Goal: Task Accomplishment & Management: Use online tool/utility

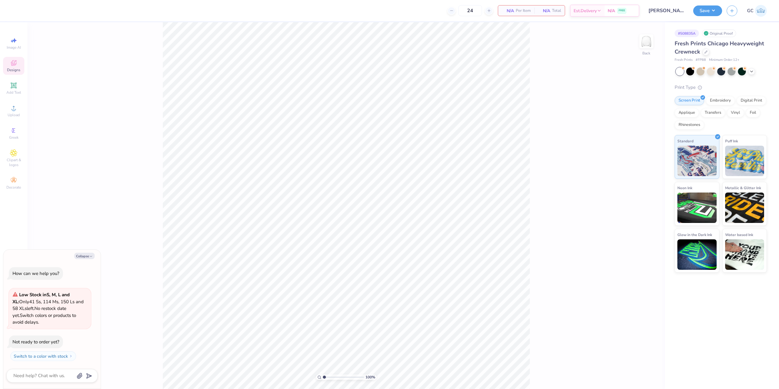
click at [17, 63] on icon at bounding box center [13, 62] width 7 height 7
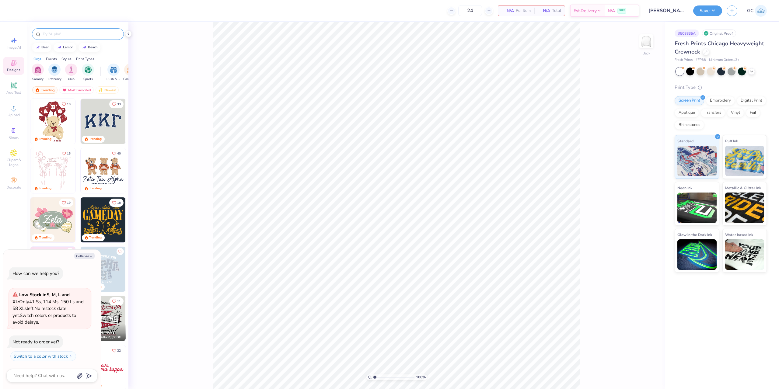
click at [80, 36] on input "text" at bounding box center [81, 34] width 78 height 6
type textarea "x"
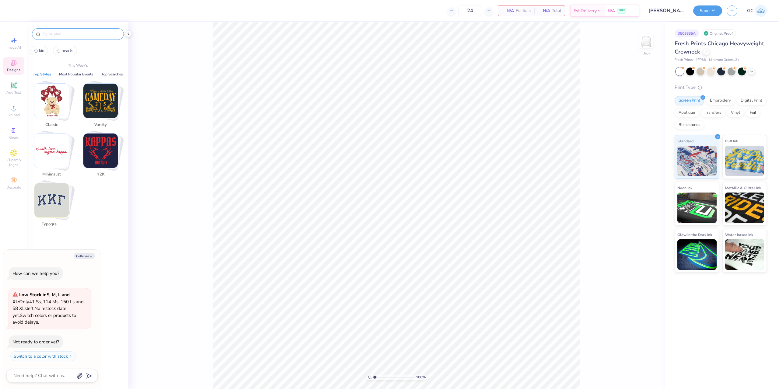
paste input "Delta Delta Delta Retro Athletic Text with Swash Big L"
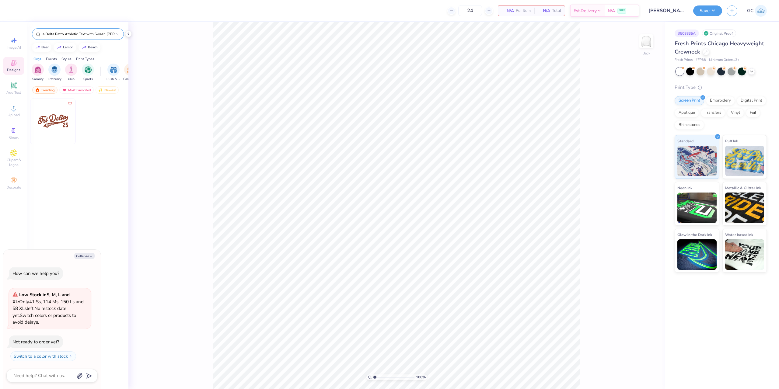
type input "Delta Delta Delta Retro Athletic Text with Swash Big L"
click at [55, 124] on img at bounding box center [52, 121] width 45 height 45
type textarea "x"
type input "1.35006143669128"
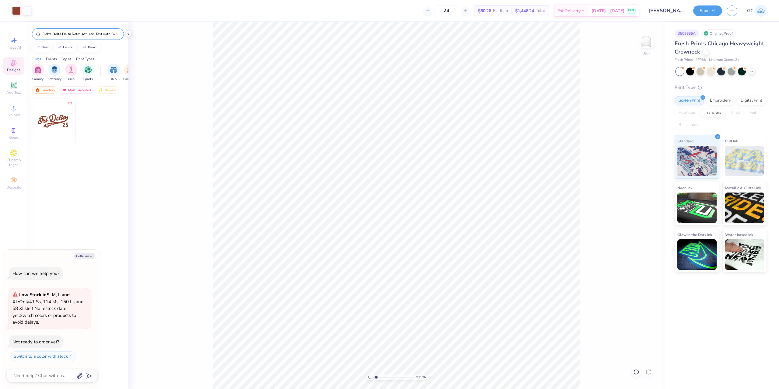
type textarea "x"
type input "1.35006143669128"
type textarea "x"
type input "1.35006143669128"
type textarea "x"
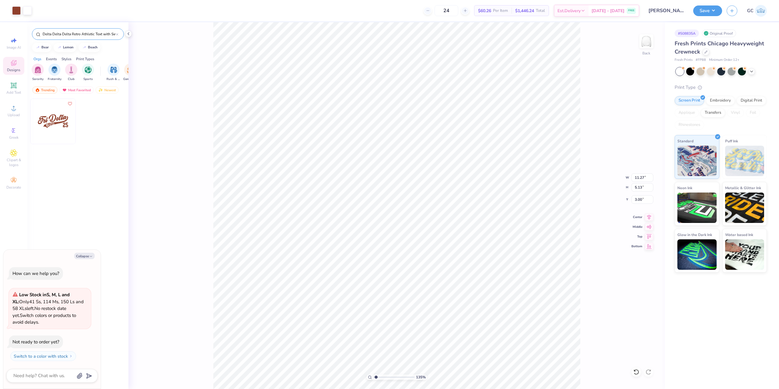
type input "1.35006143669128"
type textarea "x"
type input "1.35006143669128"
type textarea "x"
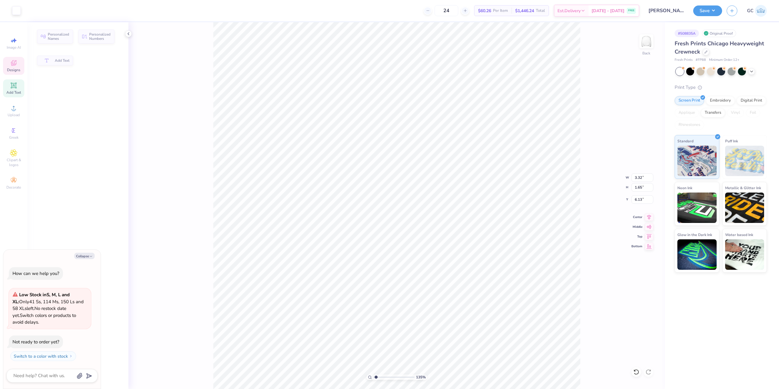
type input "1.35006143669128"
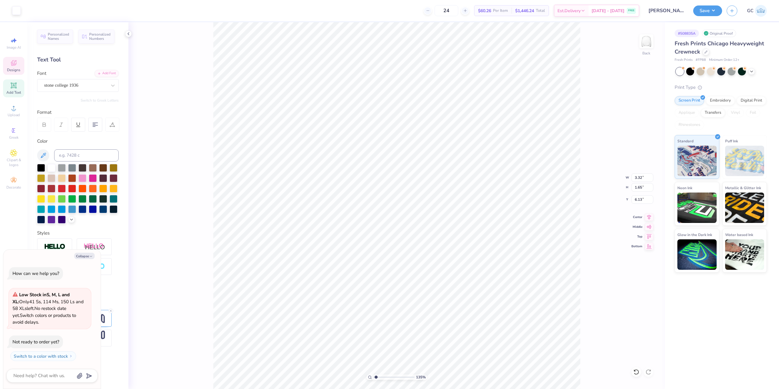
type textarea "x"
type input "1.35006143669128"
type textarea "x"
type textarea "S"
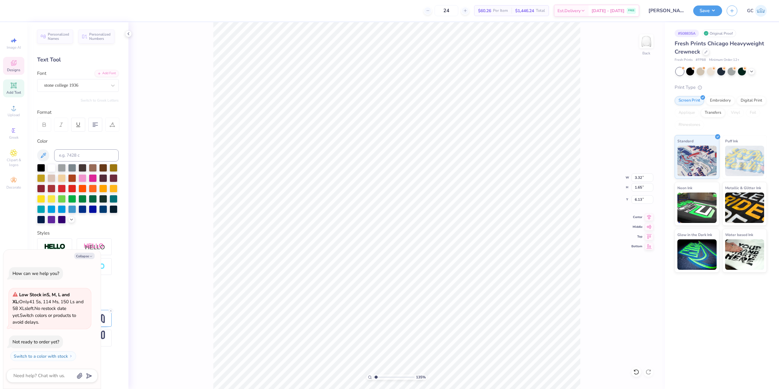
type input "1.35006143669128"
type textarea "x"
type textarea "Se"
type input "1.35006143669128"
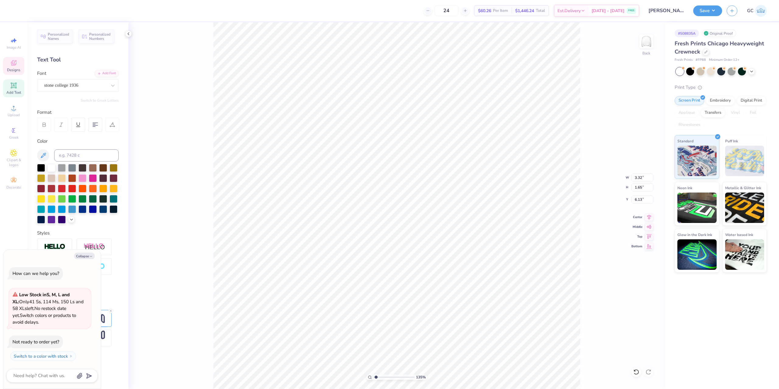
type textarea "x"
type textarea "Sen"
type input "1.35006143669128"
type textarea "x"
type textarea "Sen"
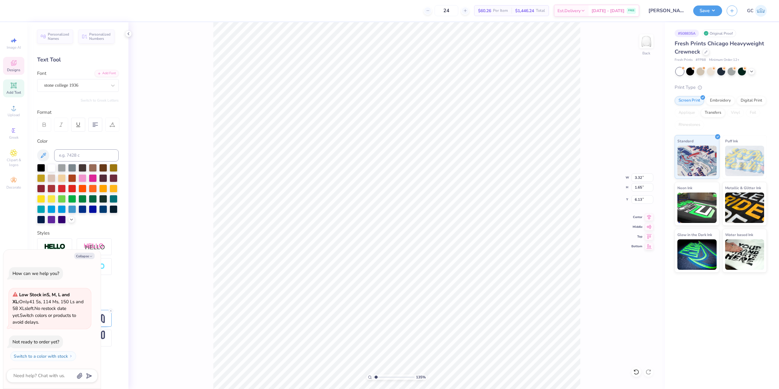
type input "1.35006143669128"
type textarea "x"
type textarea "Senio"
type input "1.35006143669128"
type textarea "x"
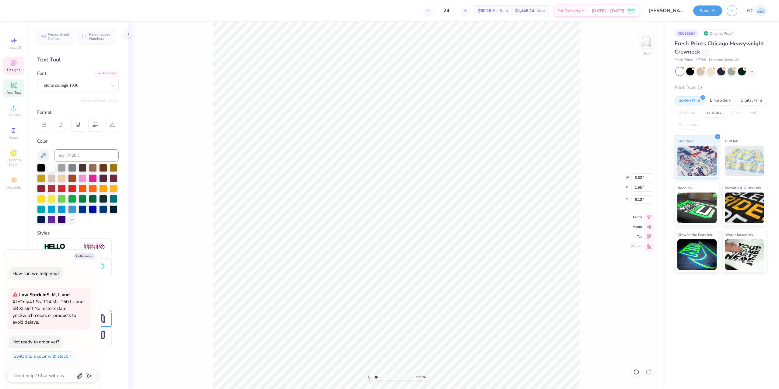
type textarea "Seniors"
type input "1.35006143669128"
type textarea "x"
type textarea "Seniors"
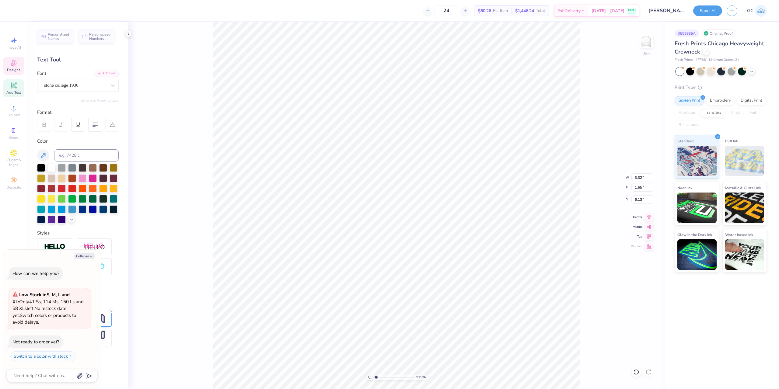
type input "1.35006143669128"
type textarea "x"
type input "1.35006143669128"
type textarea "x"
click at [421, 212] on li "Download vector" at bounding box center [423, 214] width 48 height 12
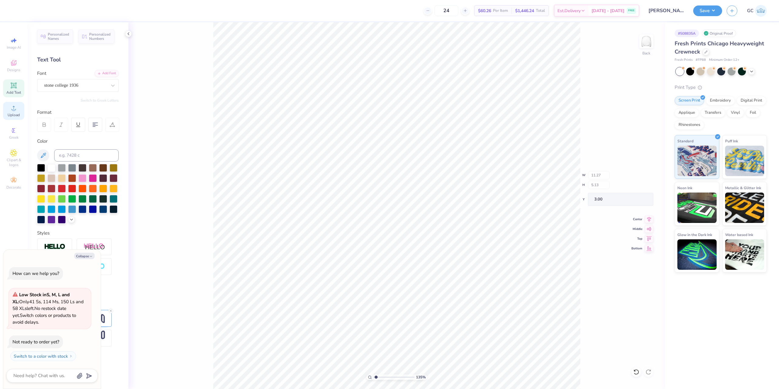
type input "1.35006143669128"
type textarea "x"
type input "1.35006143669128"
type textarea "x"
click at [17, 112] on div "Upload" at bounding box center [13, 111] width 21 height 18
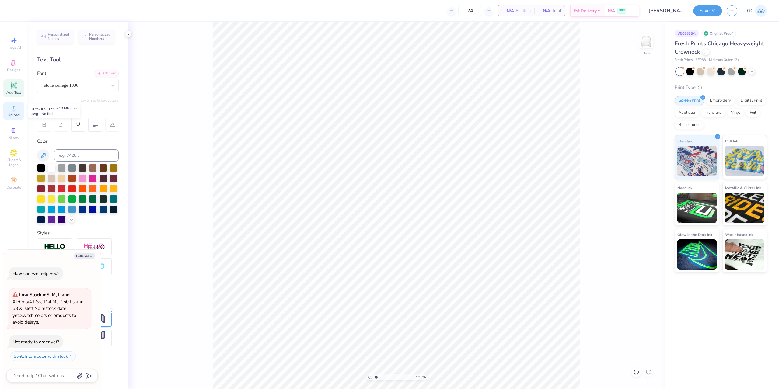
type input "1.35006143669128"
type textarea "x"
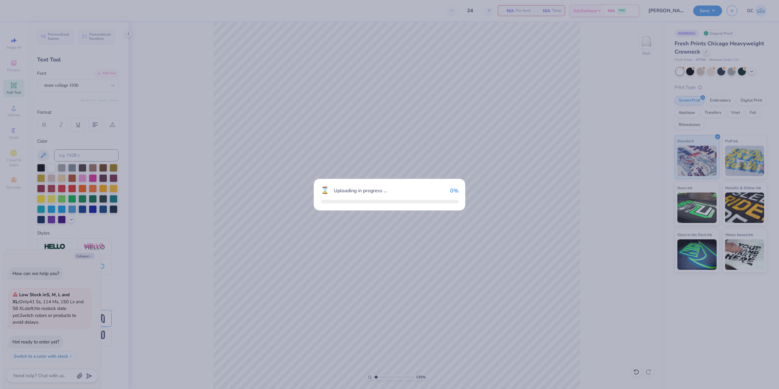
type input "1.35006143669128"
type textarea "x"
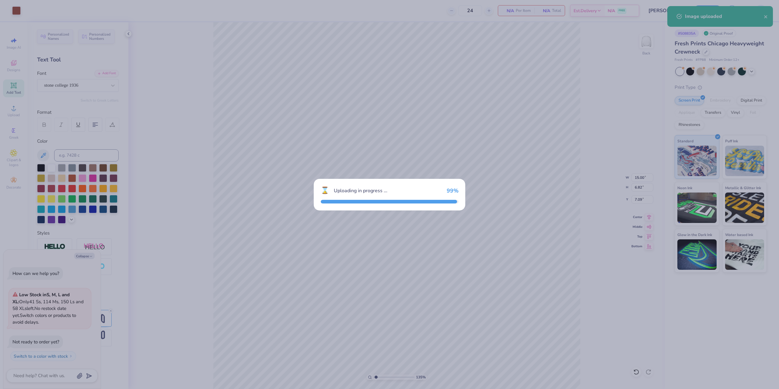
type input "1.35006143669128"
type textarea "x"
type input "1.35006143669128"
type textarea "x"
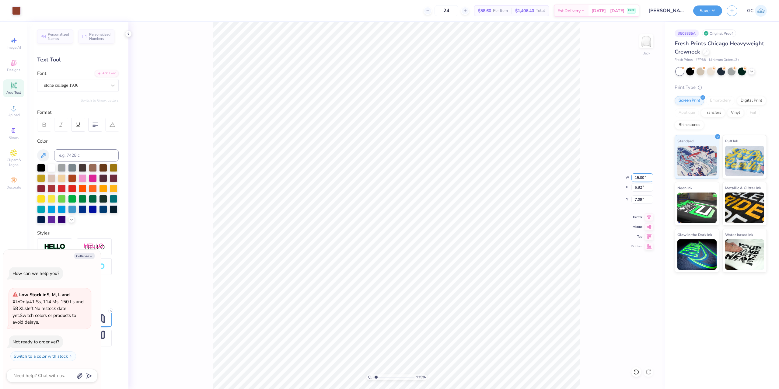
drag, startPoint x: 640, startPoint y: 177, endPoint x: 653, endPoint y: 177, distance: 13.4
click at [653, 177] on input "15.00" at bounding box center [643, 178] width 22 height 9
type input "12"
type input "1.35006143669128"
type textarea "x"
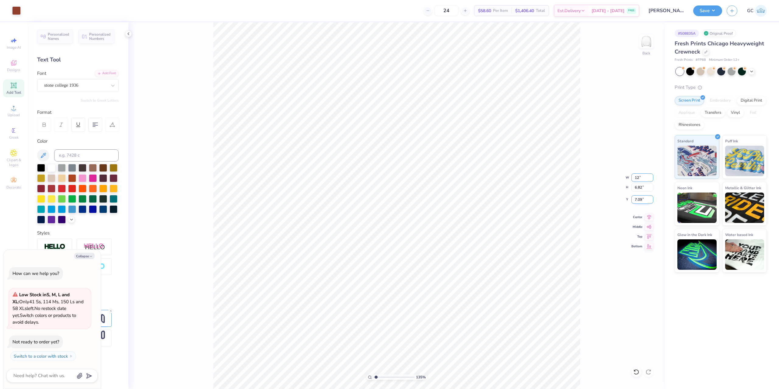
type input "12.00"
type input "5.46"
drag, startPoint x: 645, startPoint y: 200, endPoint x: 634, endPoint y: 200, distance: 11.0
click at [634, 200] on input "7.77" at bounding box center [643, 199] width 22 height 9
type input "3"
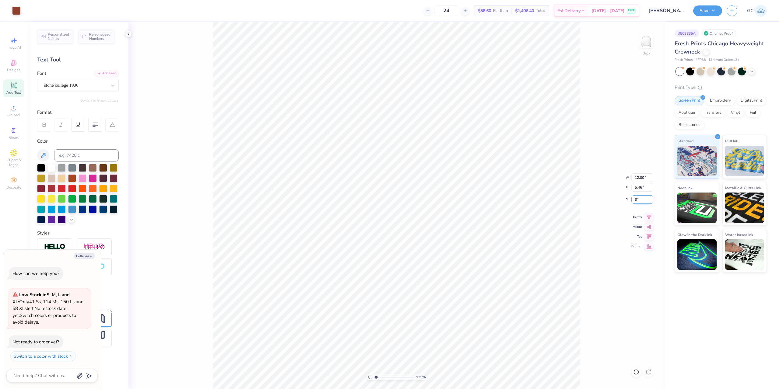
type input "1.35006143669128"
type textarea "x"
type input "3.00"
type input "1.35006143669128"
type textarea "x"
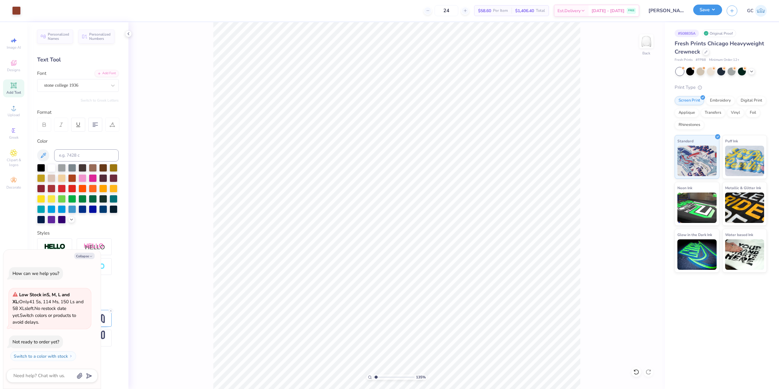
click at [704, 6] on button "Save" at bounding box center [708, 10] width 29 height 11
type input "1.35006143669128"
type textarea "x"
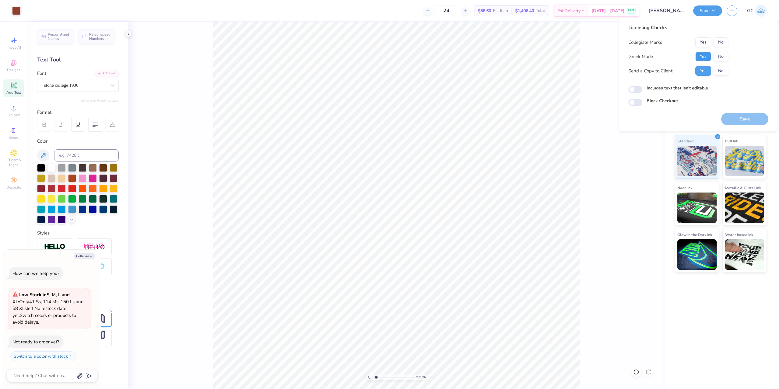
click at [701, 59] on button "Yes" at bounding box center [704, 57] width 16 height 10
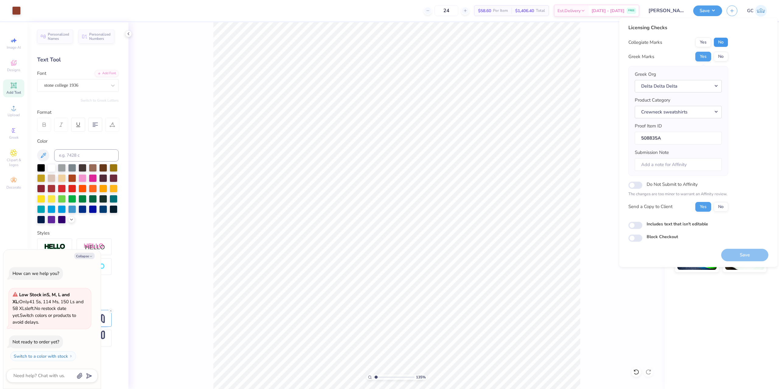
click at [722, 44] on button "No" at bounding box center [721, 42] width 15 height 10
type input "1.35006143669128"
type textarea "x"
click at [737, 256] on button "Save" at bounding box center [745, 255] width 47 height 12
type input "1.35006143669128"
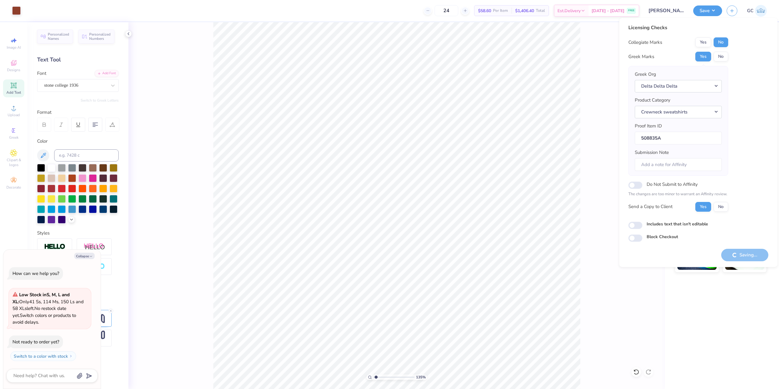
type textarea "x"
type input "1.35006143669128"
type textarea "x"
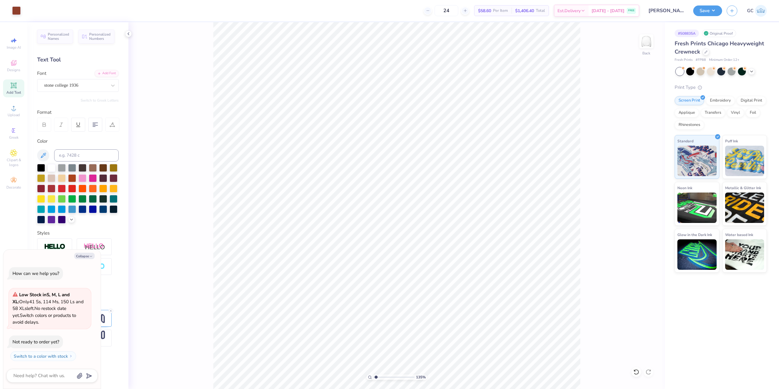
type input "1.35006143669128"
type textarea "x"
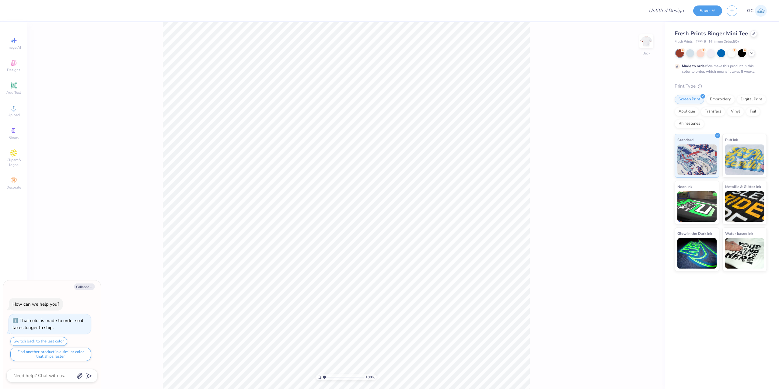
type textarea "x"
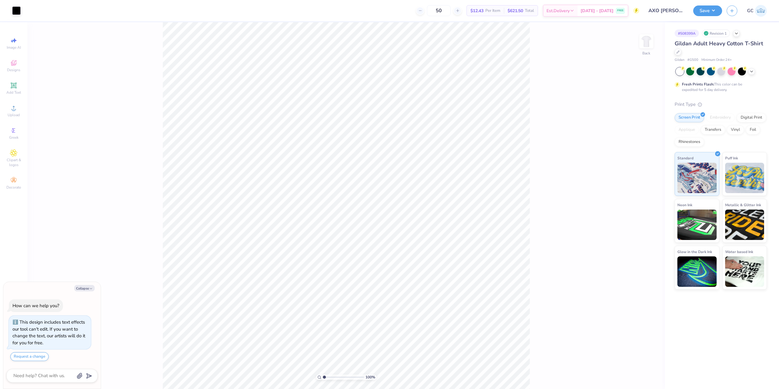
type textarea "x"
type input "1"
type textarea "x"
